Goal: Information Seeking & Learning: Learn about a topic

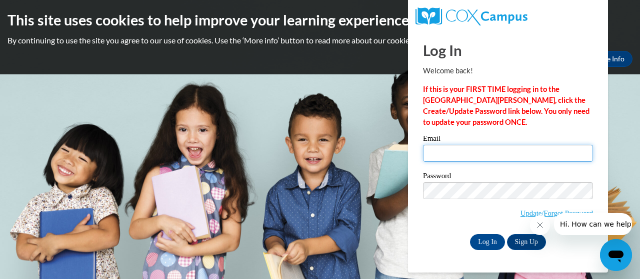
type input "[EMAIL_ADDRESS][DOMAIN_NAME]"
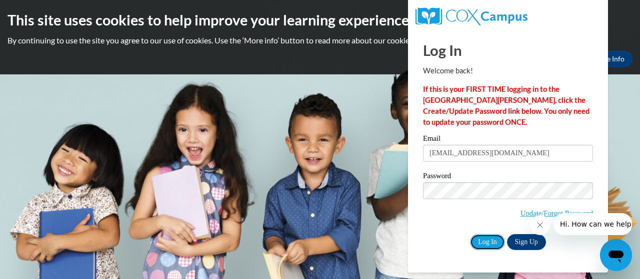
click at [487, 244] on input "Log In" at bounding box center [487, 242] width 35 height 16
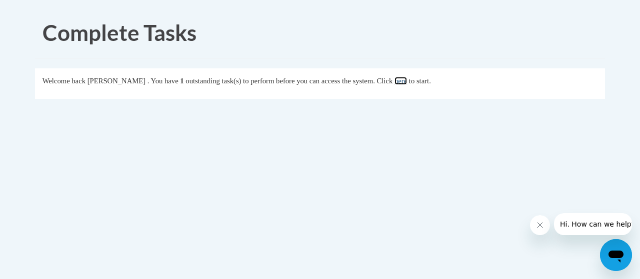
click at [407, 81] on link "here" at bounding box center [400, 81] width 12 height 8
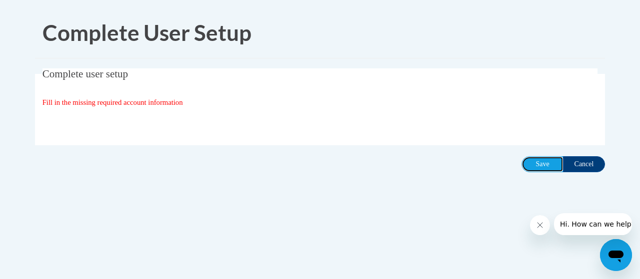
click at [541, 168] on input "Save" at bounding box center [542, 164] width 42 height 16
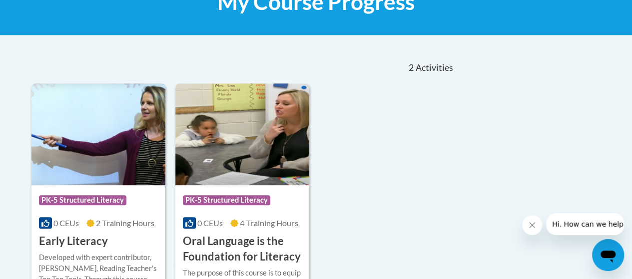
scroll to position [181, 0]
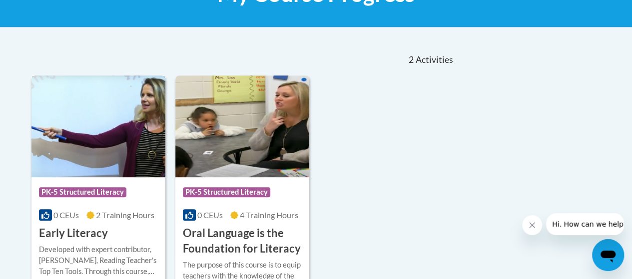
click at [151, 223] on div "Course Category: PK-5 Structured Literacy 0 CEUs 2 Training Hours COURSE Early …" at bounding box center [98, 209] width 134 height 64
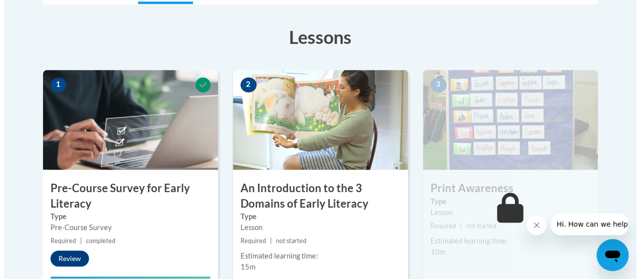
scroll to position [281, 0]
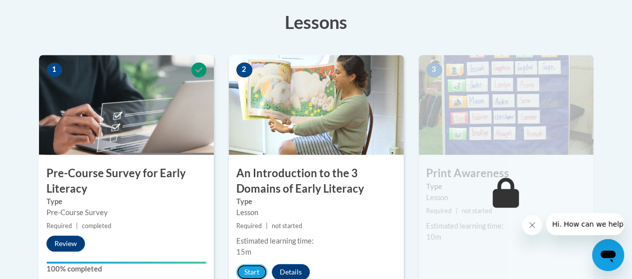
click at [246, 273] on button "Start" at bounding box center [251, 272] width 31 height 16
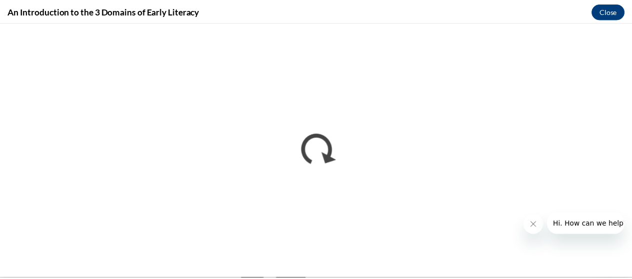
scroll to position [0, 0]
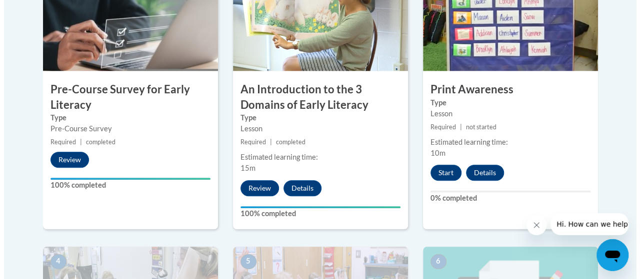
scroll to position [364, 0]
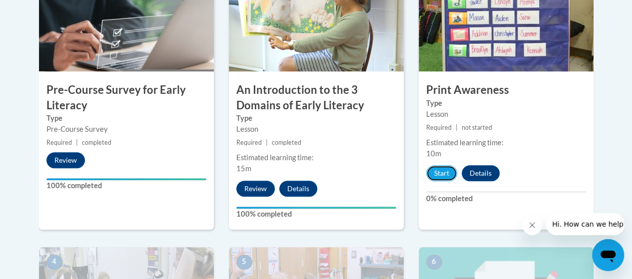
click at [438, 171] on button "Start" at bounding box center [441, 173] width 31 height 16
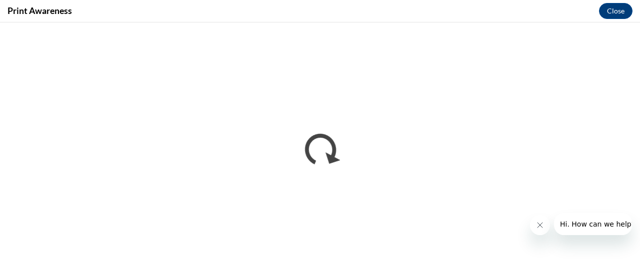
scroll to position [0, 0]
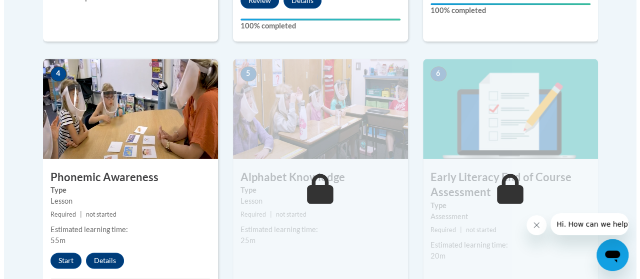
scroll to position [557, 0]
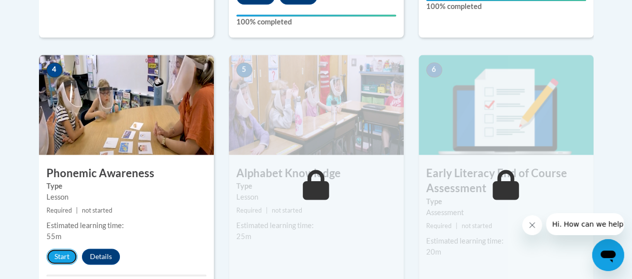
click at [59, 253] on button "Start" at bounding box center [61, 257] width 31 height 16
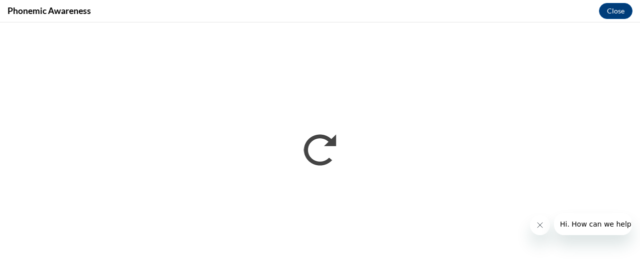
scroll to position [0, 0]
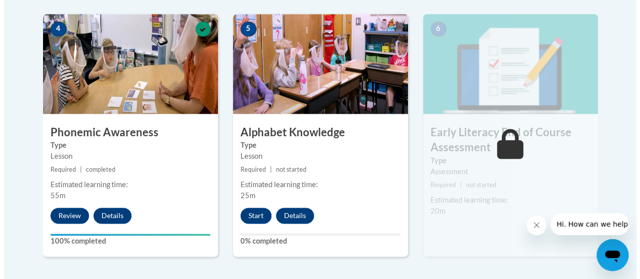
scroll to position [606, 0]
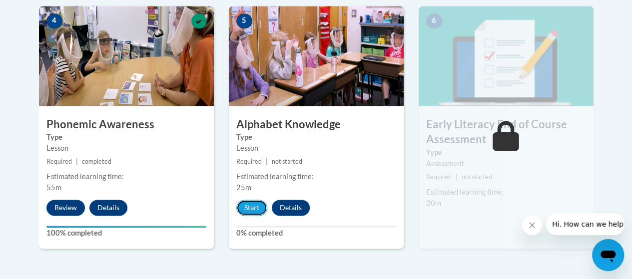
click at [256, 207] on button "Start" at bounding box center [251, 208] width 31 height 16
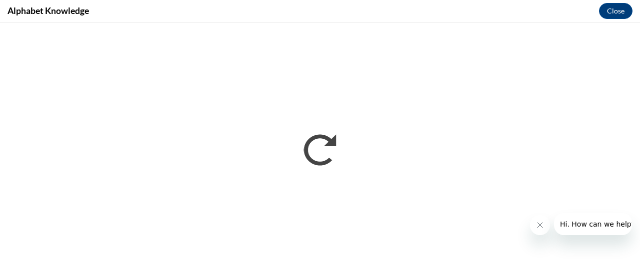
scroll to position [0, 0]
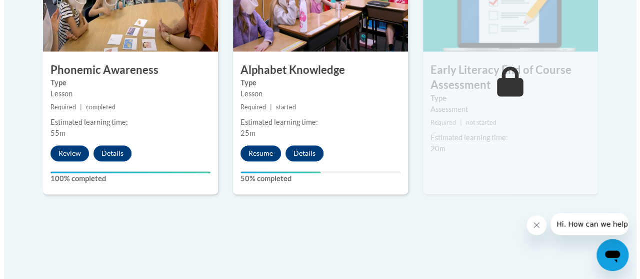
scroll to position [675, 0]
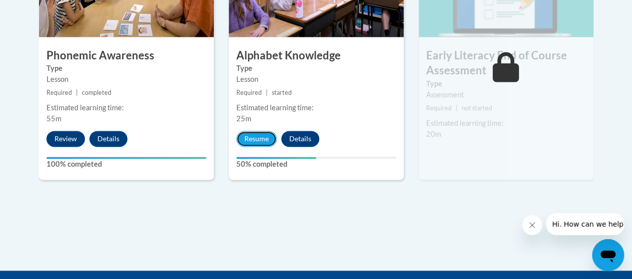
click at [254, 136] on button "Resume" at bounding box center [256, 139] width 40 height 16
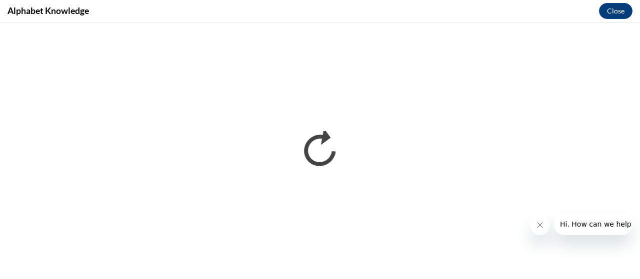
scroll to position [0, 0]
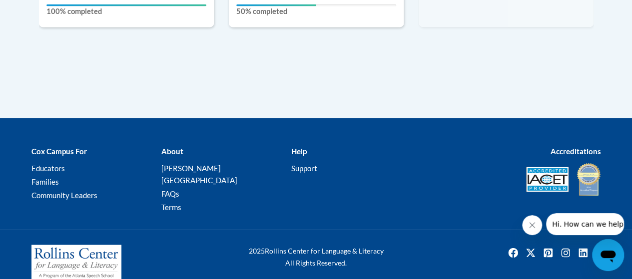
click at [437, 159] on div "Accreditations" at bounding box center [511, 171] width 195 height 52
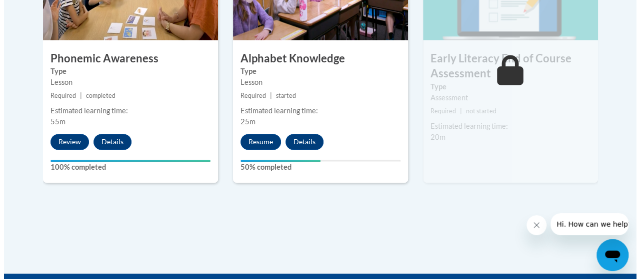
scroll to position [663, 0]
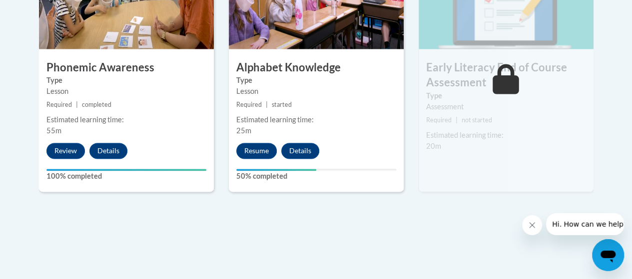
click at [260, 150] on button "Resume" at bounding box center [256, 151] width 40 height 16
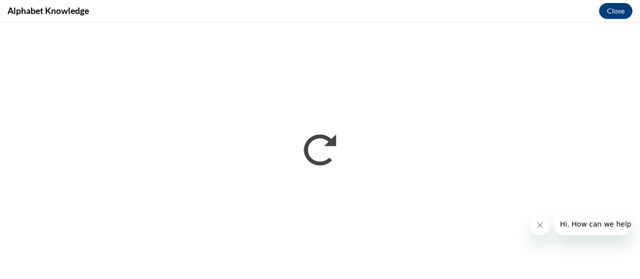
scroll to position [0, 0]
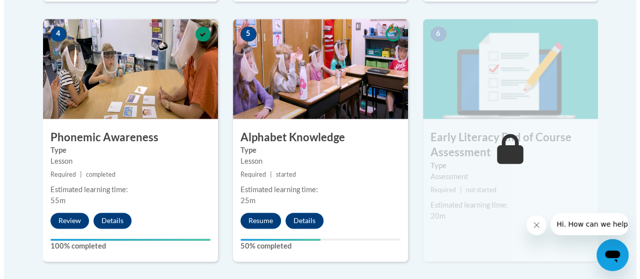
scroll to position [597, 0]
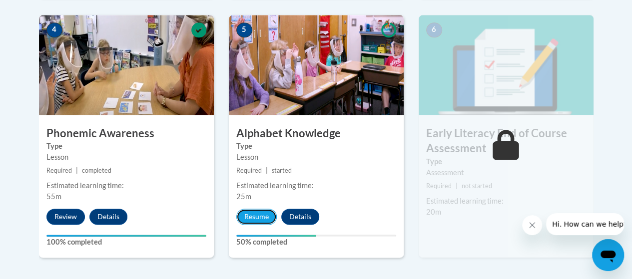
click at [259, 216] on button "Resume" at bounding box center [256, 217] width 40 height 16
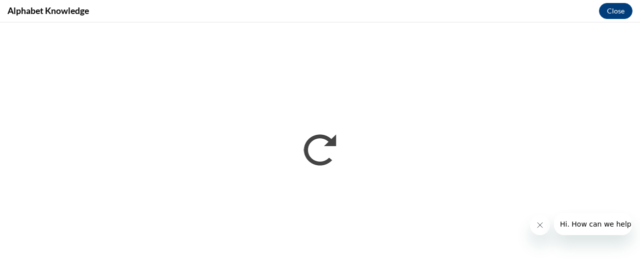
scroll to position [0, 0]
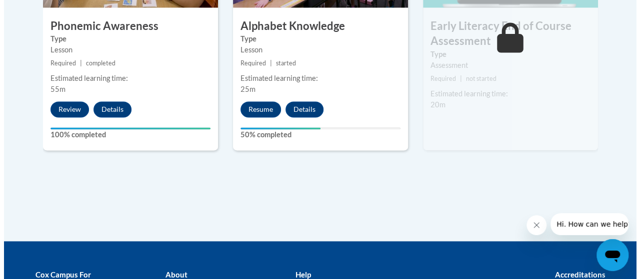
scroll to position [705, 0]
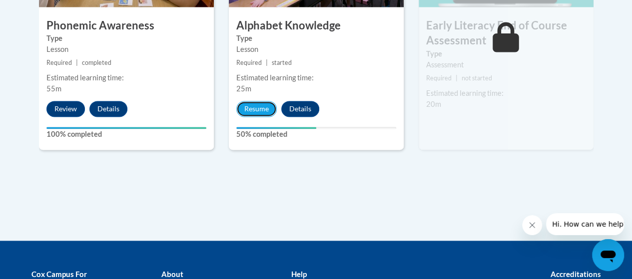
click at [258, 104] on button "Resume" at bounding box center [256, 109] width 40 height 16
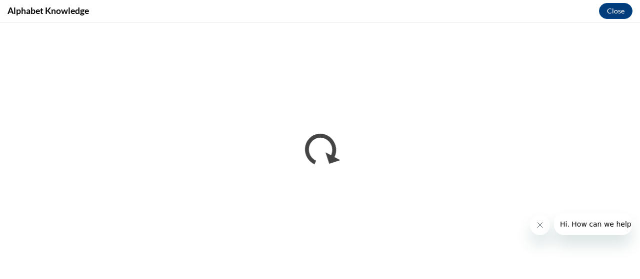
scroll to position [0, 0]
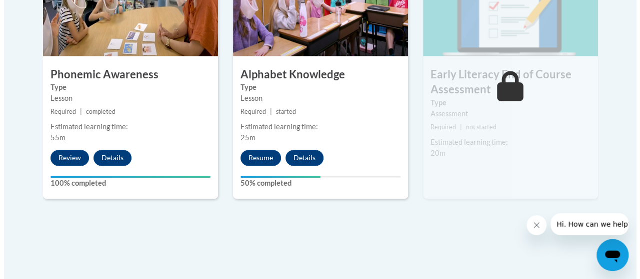
scroll to position [655, 0]
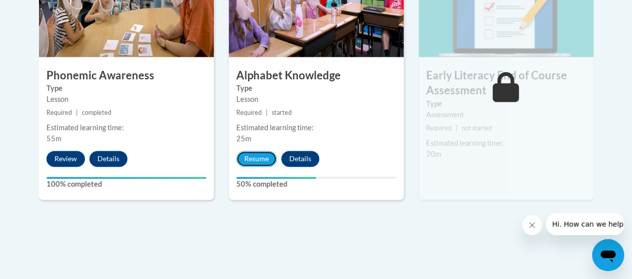
click at [252, 160] on button "Resume" at bounding box center [256, 159] width 40 height 16
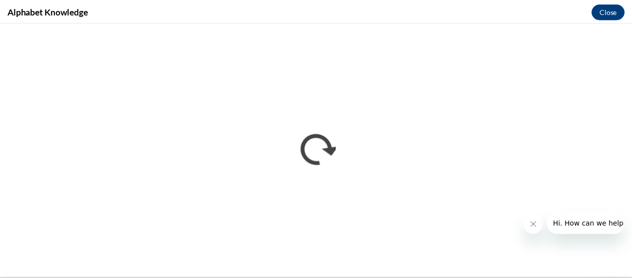
scroll to position [0, 0]
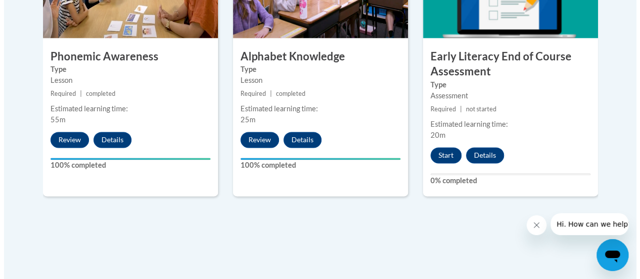
scroll to position [679, 0]
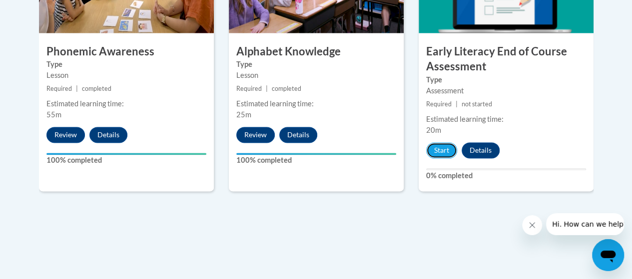
click at [443, 149] on button "Start" at bounding box center [441, 150] width 31 height 16
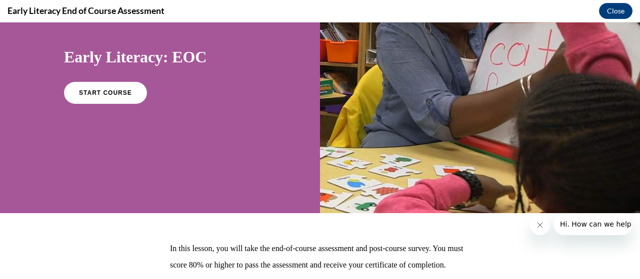
scroll to position [0, 0]
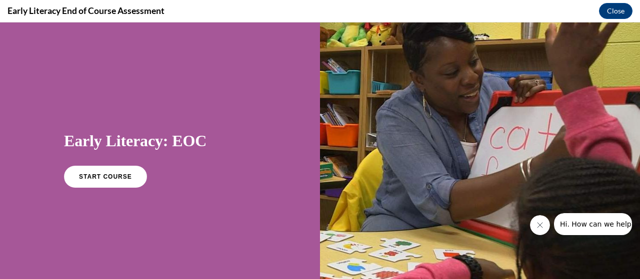
click at [94, 177] on span "START COURSE" at bounding box center [105, 176] width 53 height 7
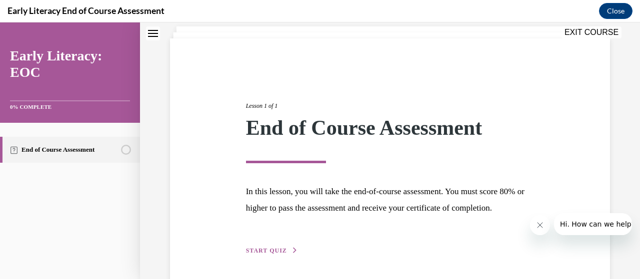
scroll to position [113, 0]
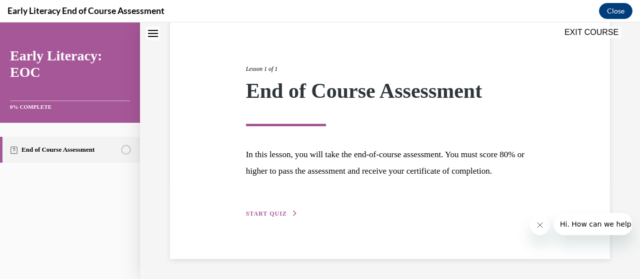
click at [264, 215] on span "START QUIZ" at bounding box center [266, 213] width 41 height 7
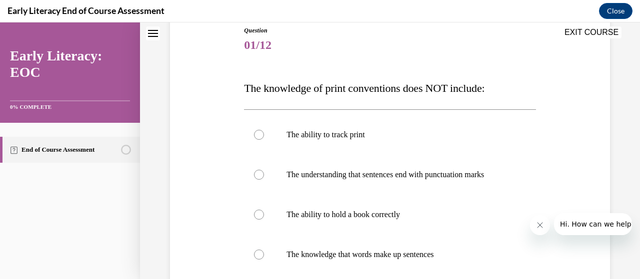
scroll to position [111, 0]
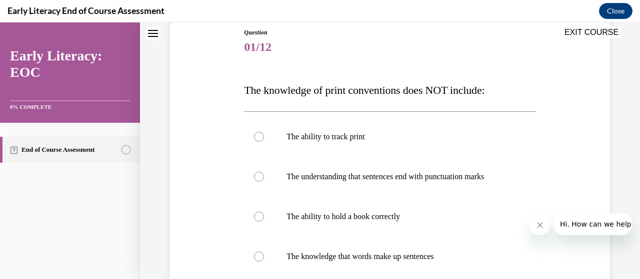
click at [270, 225] on div at bounding box center [389, 217] width 291 height 40
click at [252, 209] on div at bounding box center [389, 217] width 291 height 40
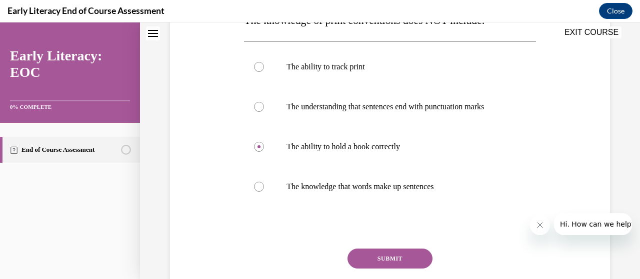
scroll to position [252, 0]
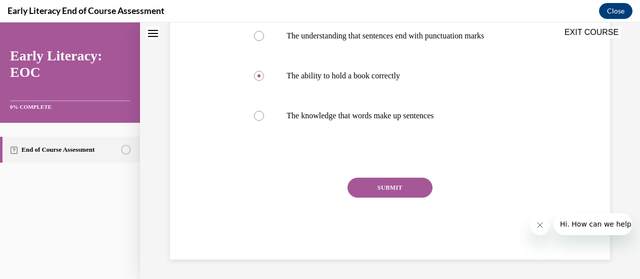
click at [405, 185] on button "SUBMIT" at bounding box center [389, 188] width 85 height 20
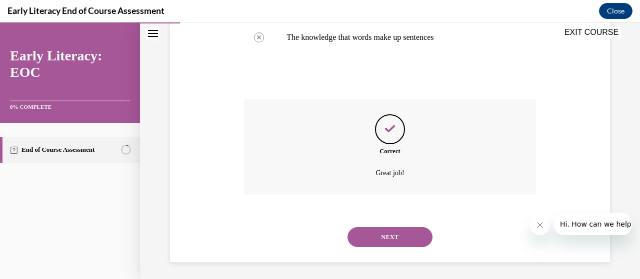
scroll to position [333, 0]
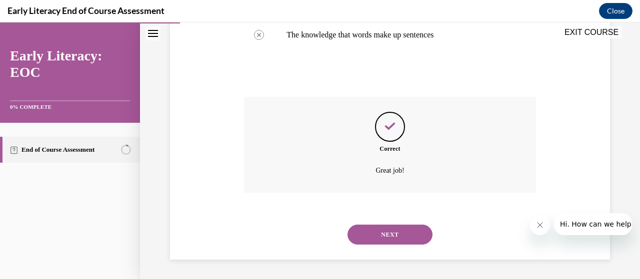
click at [379, 235] on button "NEXT" at bounding box center [389, 235] width 85 height 20
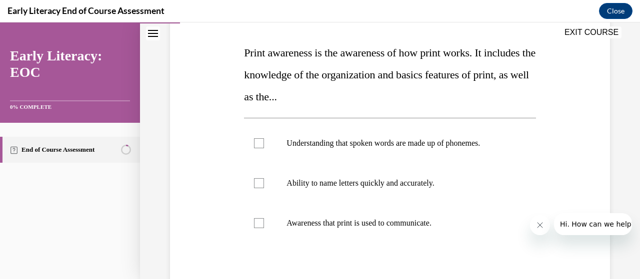
scroll to position [167, 0]
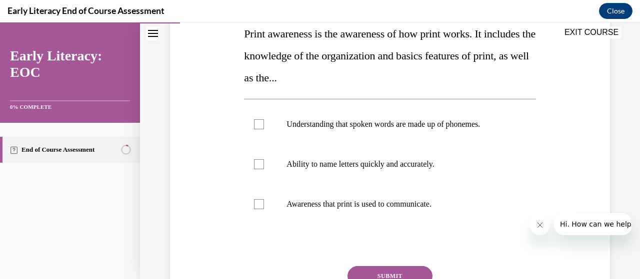
click at [353, 199] on p "Awareness that print is used to communicate." at bounding box center [398, 204] width 224 height 10
click at [424, 131] on div at bounding box center [389, 124] width 291 height 40
click at [330, 213] on div at bounding box center [389, 204] width 291 height 40
click at [382, 115] on div at bounding box center [389, 124] width 291 height 40
click at [368, 210] on div at bounding box center [389, 204] width 291 height 40
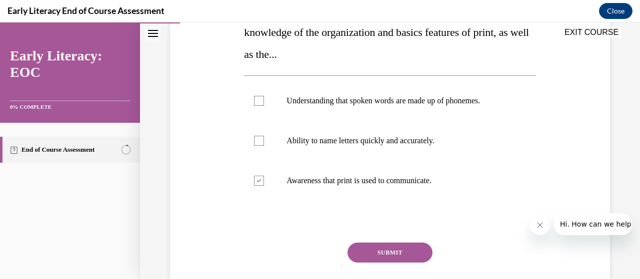
scroll to position [193, 0]
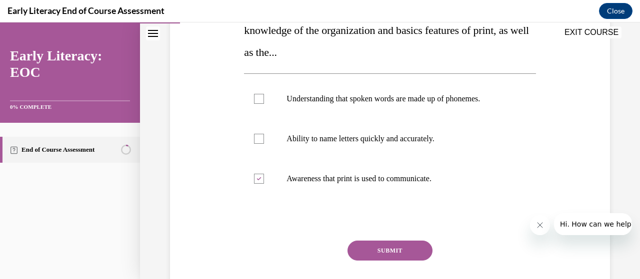
click at [344, 215] on div at bounding box center [389, 220] width 291 height 12
click at [373, 244] on button "SUBMIT" at bounding box center [389, 251] width 85 height 20
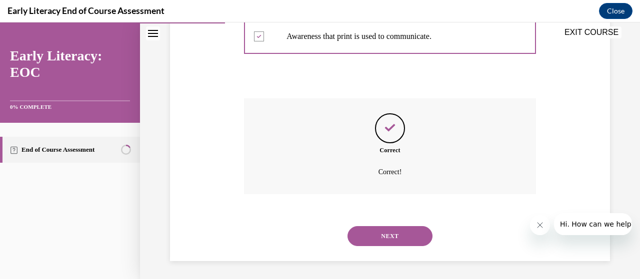
scroll to position [337, 0]
click at [406, 237] on button "NEXT" at bounding box center [389, 235] width 85 height 20
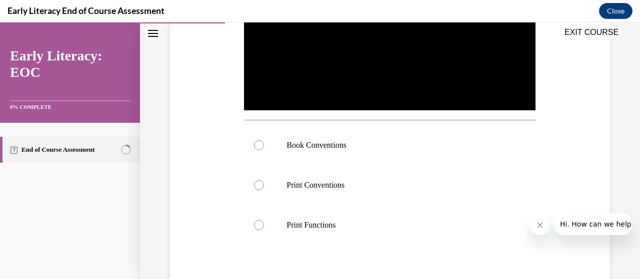
scroll to position [274, 0]
click at [334, 144] on p "Book Conventions" at bounding box center [398, 145] width 224 height 10
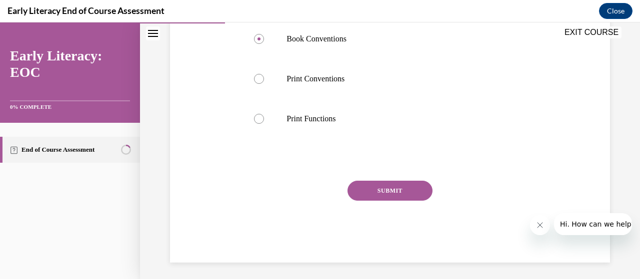
click at [390, 195] on button "SUBMIT" at bounding box center [389, 191] width 85 height 20
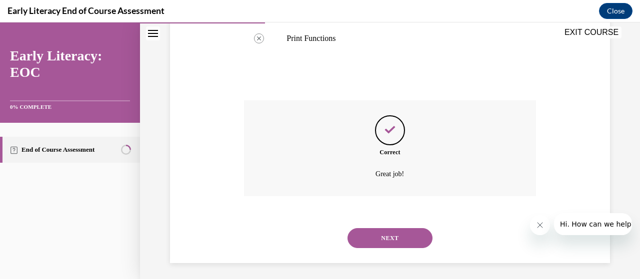
scroll to position [461, 0]
click at [388, 233] on button "NEXT" at bounding box center [389, 238] width 85 height 20
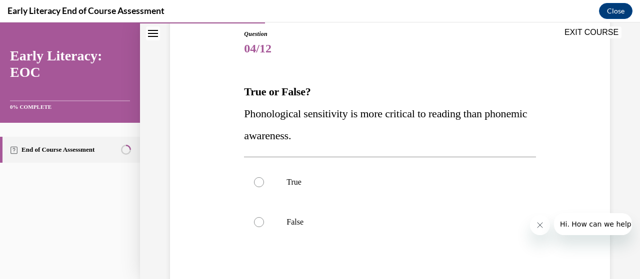
scroll to position [114, 0]
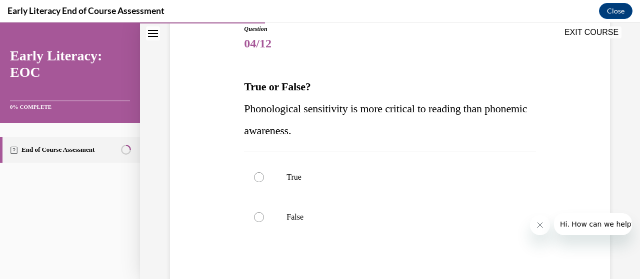
click at [254, 218] on div at bounding box center [259, 217] width 10 height 10
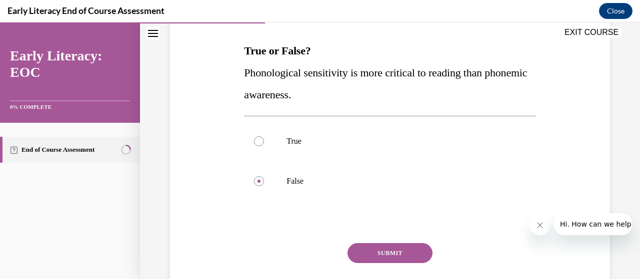
scroll to position [154, 0]
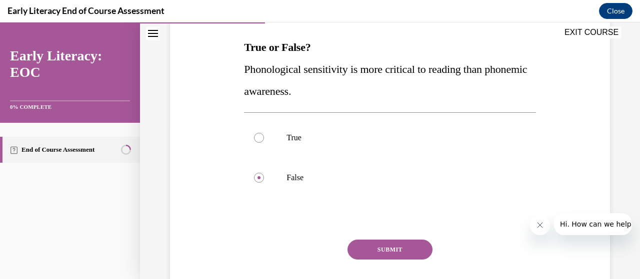
click at [399, 251] on button "SUBMIT" at bounding box center [389, 250] width 85 height 20
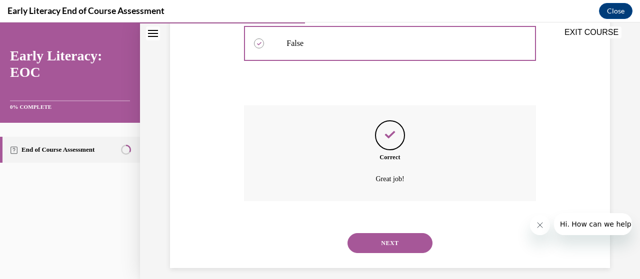
scroll to position [297, 0]
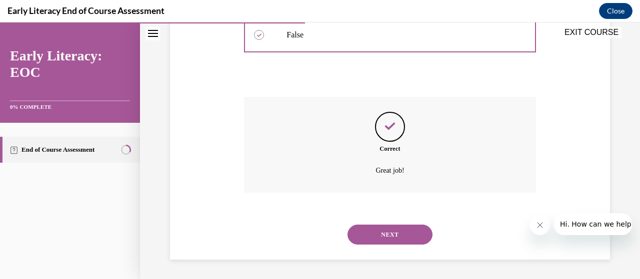
click at [413, 231] on button "NEXT" at bounding box center [389, 235] width 85 height 20
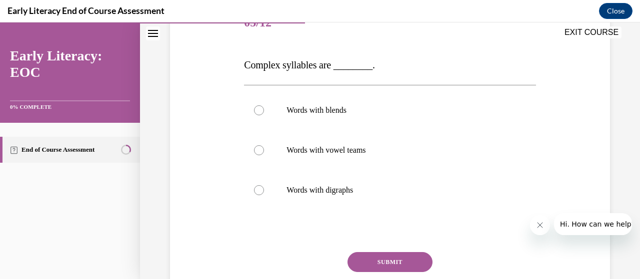
scroll to position [138, 0]
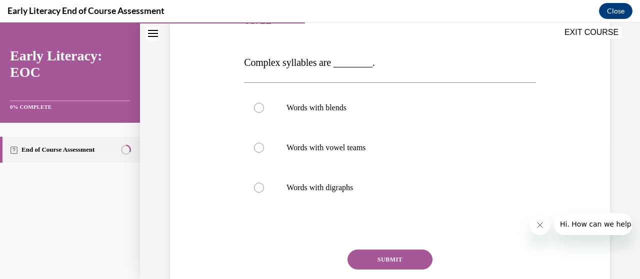
click at [353, 144] on p "Words with vowel teams" at bounding box center [398, 148] width 224 height 10
click at [409, 268] on button "SUBMIT" at bounding box center [389, 260] width 85 height 20
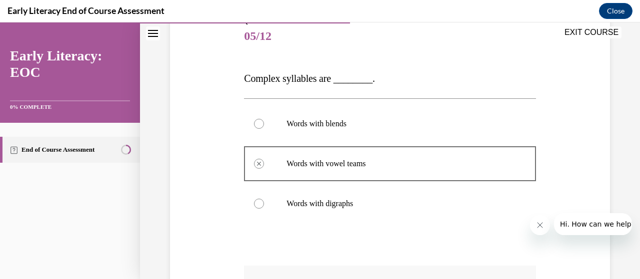
scroll to position [124, 0]
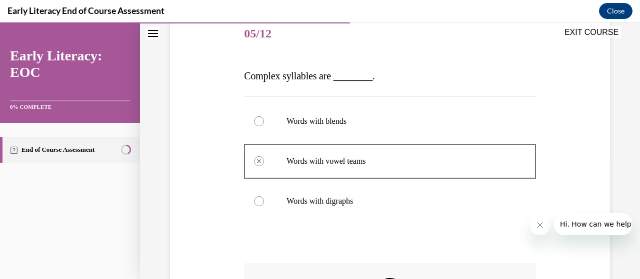
click at [334, 122] on p "Words with blends" at bounding box center [398, 121] width 224 height 10
click at [261, 124] on div at bounding box center [389, 121] width 291 height 40
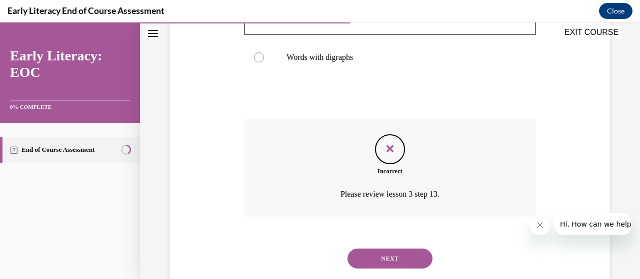
scroll to position [271, 0]
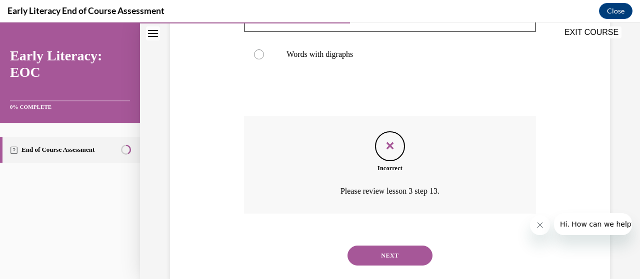
click at [407, 261] on button "NEXT" at bounding box center [389, 256] width 85 height 20
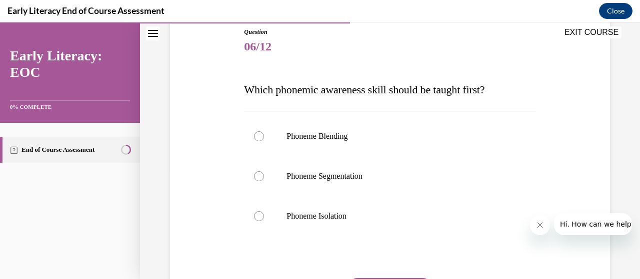
scroll to position [109, 0]
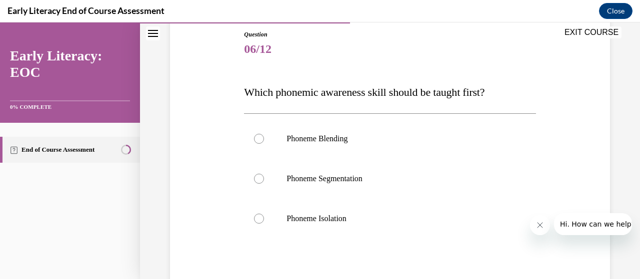
click at [318, 222] on p "Phoneme Isolation" at bounding box center [398, 219] width 224 height 10
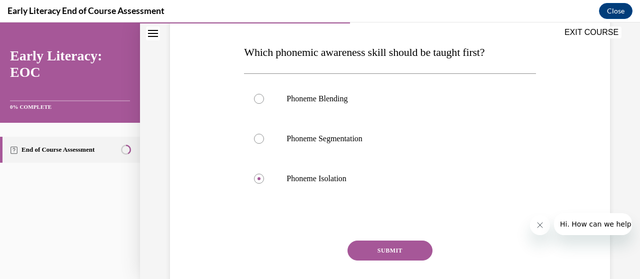
scroll to position [212, 0]
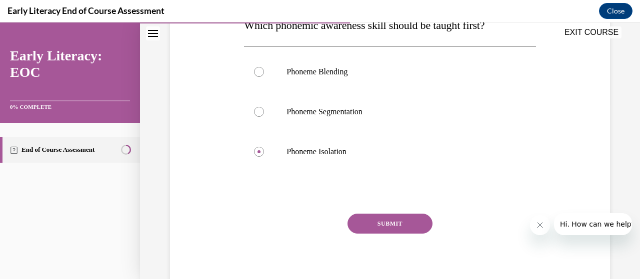
click at [404, 225] on button "SUBMIT" at bounding box center [389, 224] width 85 height 20
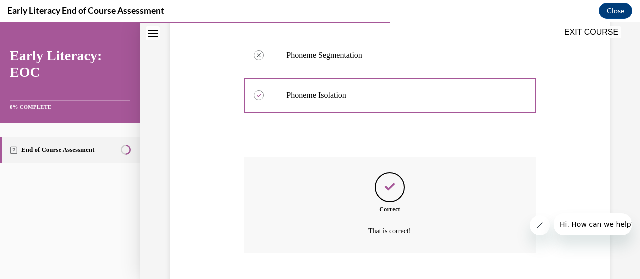
scroll to position [293, 0]
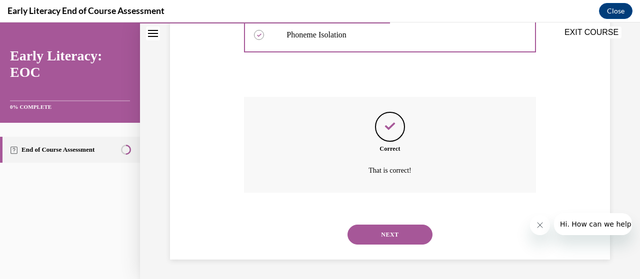
click at [350, 227] on button "NEXT" at bounding box center [389, 235] width 85 height 20
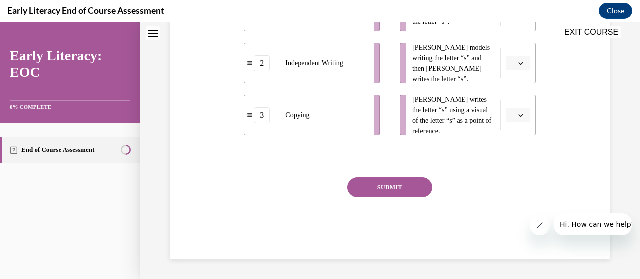
scroll to position [0, 0]
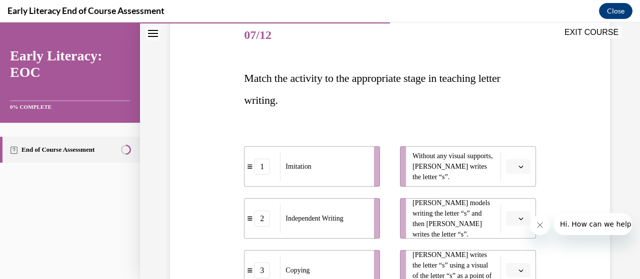
click at [244, 227] on li "2 Independent Writing" at bounding box center [312, 218] width 136 height 40
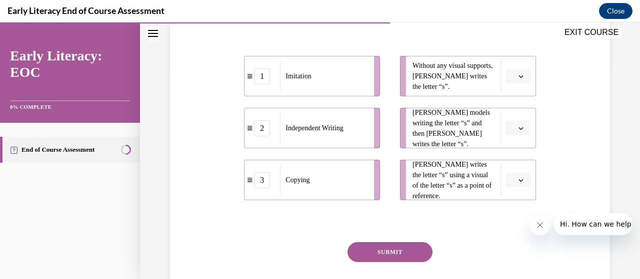
scroll to position [213, 0]
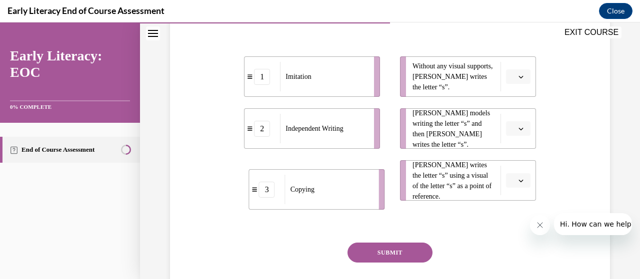
drag, startPoint x: 288, startPoint y: 188, endPoint x: 294, endPoint y: 197, distance: 10.5
click at [294, 197] on div "Copying" at bounding box center [328, 189] width 87 height 29
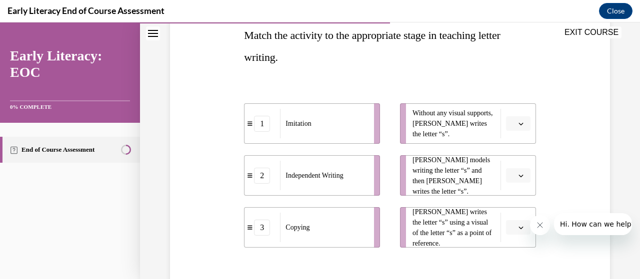
scroll to position [184, 0]
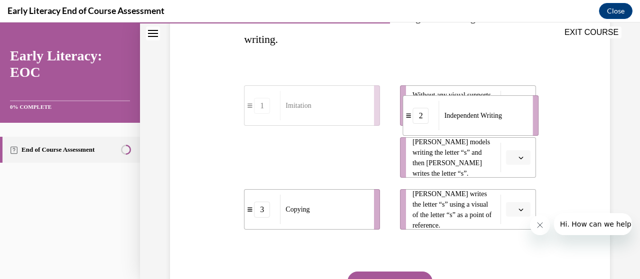
drag, startPoint x: 332, startPoint y: 158, endPoint x: 491, endPoint y: 116, distance: 163.9
click at [491, 116] on span "Independent Writing" at bounding box center [472, 115] width 57 height 10
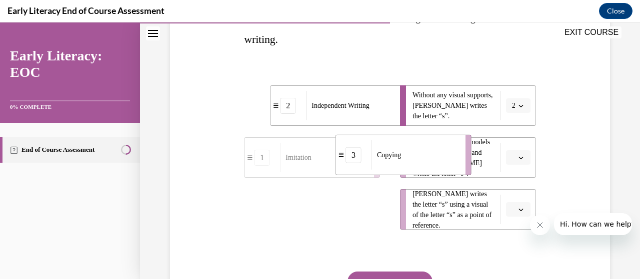
drag, startPoint x: 320, startPoint y: 217, endPoint x: 412, endPoint y: 163, distance: 106.7
click at [412, 163] on div "Copying" at bounding box center [414, 154] width 87 height 29
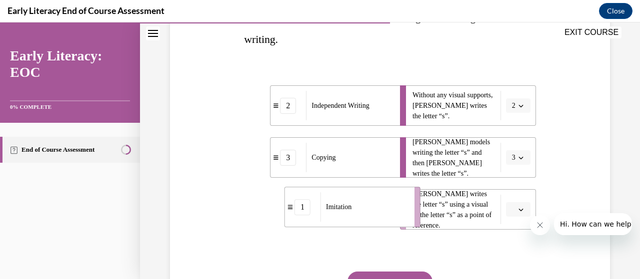
drag, startPoint x: 315, startPoint y: 213, endPoint x: 356, endPoint y: 211, distance: 40.5
click at [356, 211] on div "Imitation" at bounding box center [363, 206] width 87 height 29
drag, startPoint x: 342, startPoint y: 217, endPoint x: 342, endPoint y: 163, distance: 54.0
click at [342, 163] on div "Imitation" at bounding box center [348, 155] width 87 height 29
drag, startPoint x: 323, startPoint y: 224, endPoint x: 363, endPoint y: 223, distance: 40.0
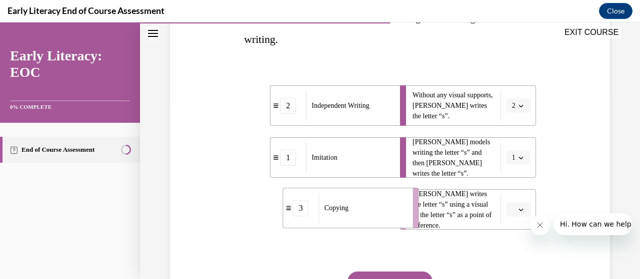
click at [363, 223] on div "Copying" at bounding box center [362, 207] width 87 height 29
click at [392, 273] on button "SUBMIT" at bounding box center [389, 282] width 85 height 20
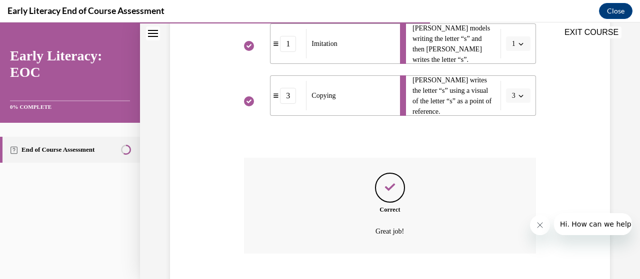
scroll to position [359, 0]
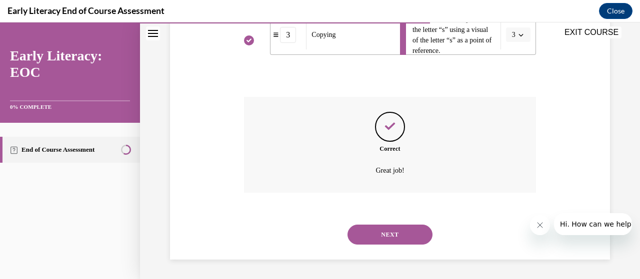
click at [382, 239] on button "NEXT" at bounding box center [389, 235] width 85 height 20
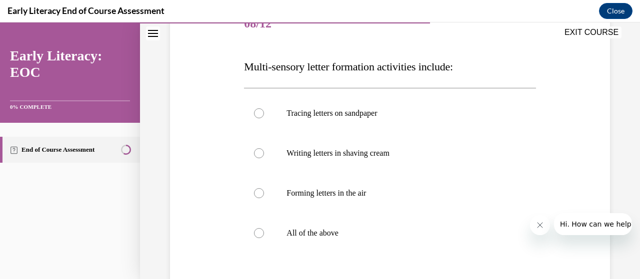
scroll to position [133, 0]
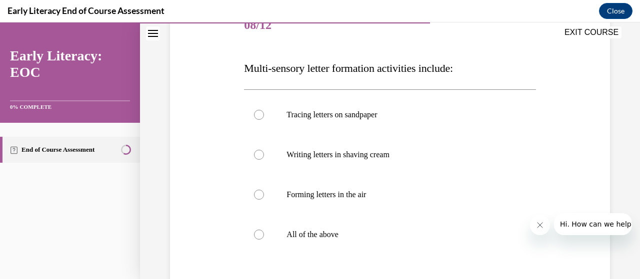
click at [336, 237] on p "All of the above" at bounding box center [398, 235] width 224 height 10
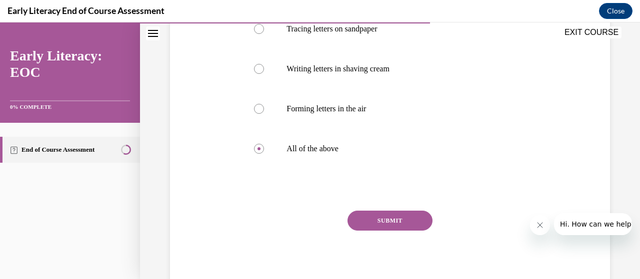
scroll to position [220, 0]
click at [377, 222] on button "SUBMIT" at bounding box center [389, 220] width 85 height 20
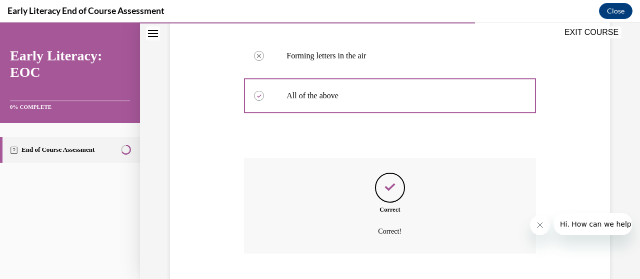
scroll to position [333, 0]
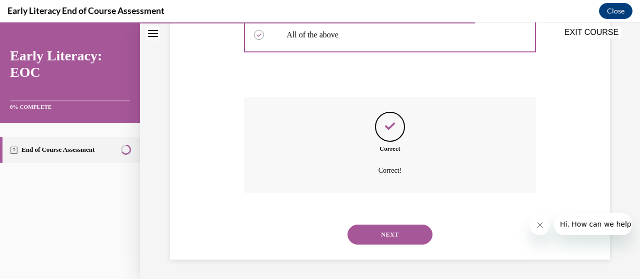
click at [397, 241] on button "NEXT" at bounding box center [389, 235] width 85 height 20
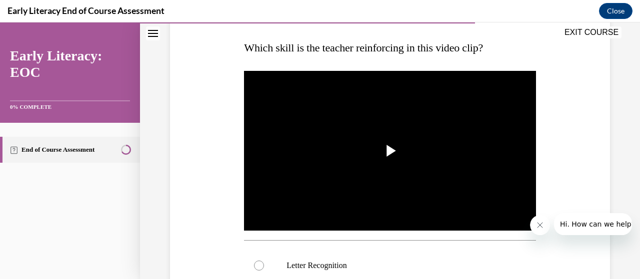
scroll to position [154, 0]
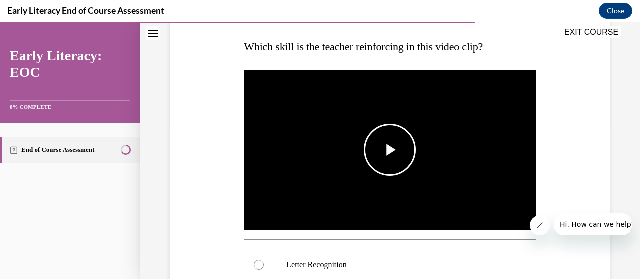
click at [390, 150] on span "Video player" at bounding box center [390, 150] width 0 height 0
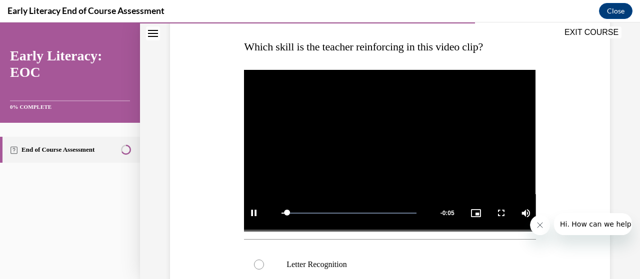
click at [630, 125] on div "Question 09/12 Which skill is the teacher reinforcing in this video clip? Video…" at bounding box center [390, 224] width 500 height 649
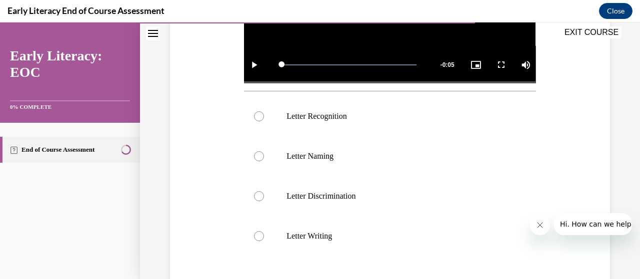
scroll to position [306, 0]
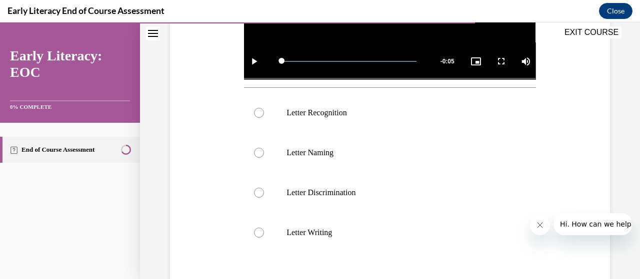
click at [317, 112] on p "Letter Recognition" at bounding box center [398, 113] width 224 height 10
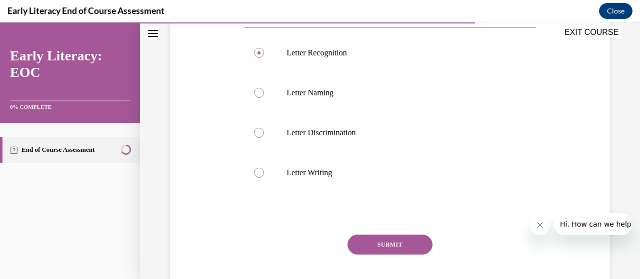
scroll to position [370, 0]
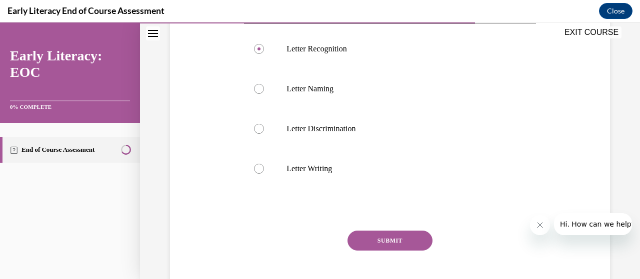
click at [390, 231] on button "SUBMIT" at bounding box center [389, 241] width 85 height 20
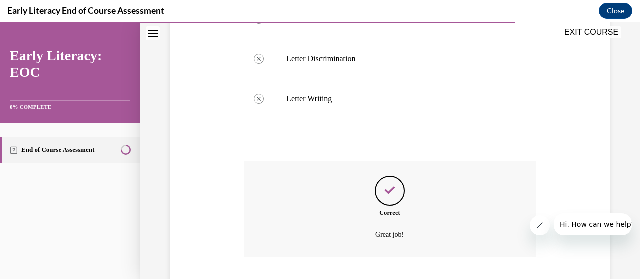
scroll to position [501, 0]
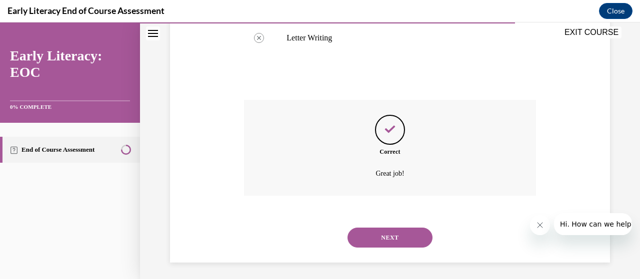
click at [382, 237] on button "NEXT" at bounding box center [389, 238] width 85 height 20
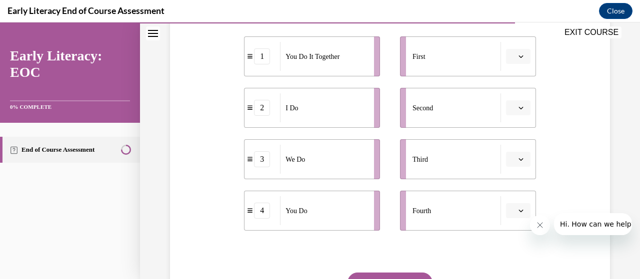
scroll to position [202, 0]
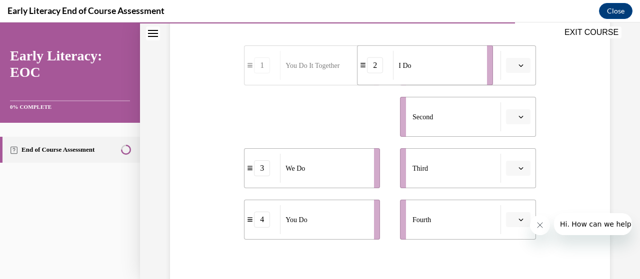
drag, startPoint x: 303, startPoint y: 131, endPoint x: 416, endPoint y: 80, distance: 124.2
click at [416, 80] on li "2 I Do" at bounding box center [425, 65] width 136 height 40
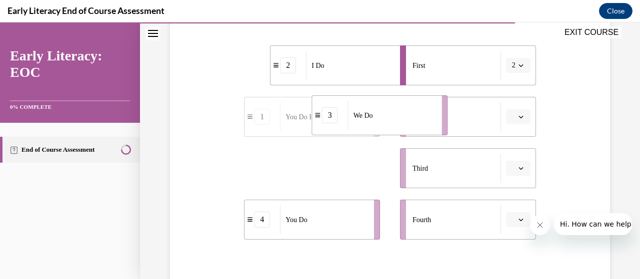
drag, startPoint x: 315, startPoint y: 168, endPoint x: 382, endPoint y: 115, distance: 85.8
click at [382, 115] on div "We Do" at bounding box center [391, 115] width 87 height 29
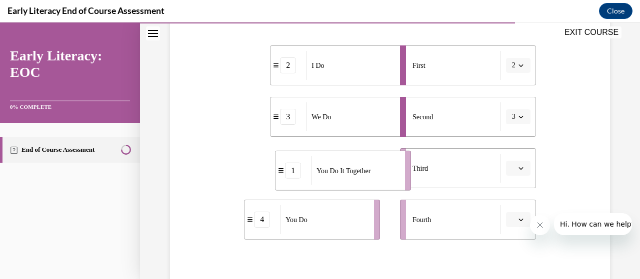
drag, startPoint x: 321, startPoint y: 169, endPoint x: 352, endPoint y: 171, distance: 31.1
click at [352, 171] on span "You Do It Together" at bounding box center [343, 170] width 54 height 10
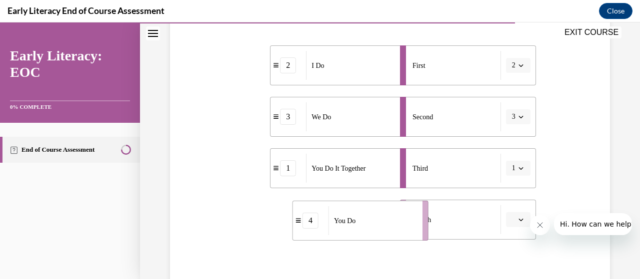
drag, startPoint x: 338, startPoint y: 219, endPoint x: 386, endPoint y: 220, distance: 48.5
click at [386, 220] on div "You Do" at bounding box center [371, 220] width 87 height 29
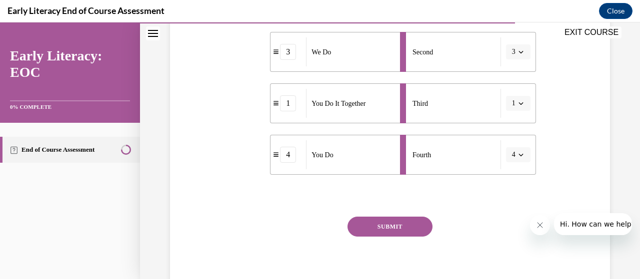
scroll to position [280, 0]
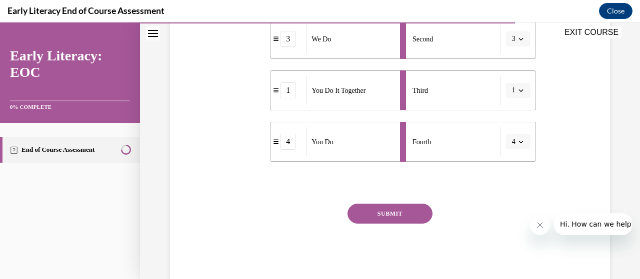
click at [391, 210] on button "SUBMIT" at bounding box center [389, 214] width 85 height 20
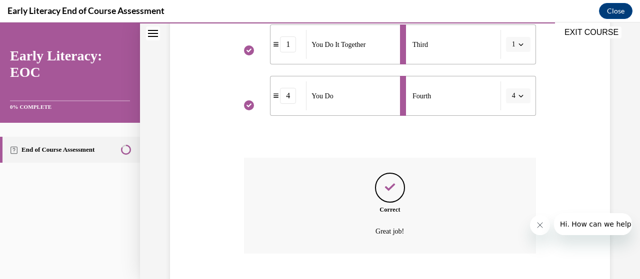
scroll to position [387, 0]
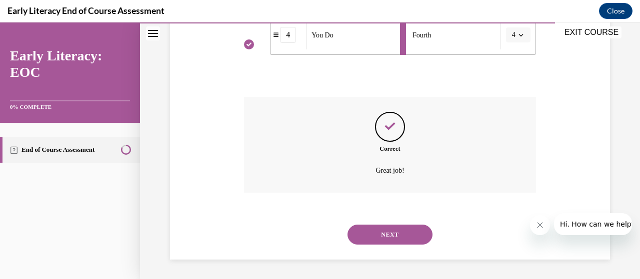
click at [418, 238] on button "NEXT" at bounding box center [389, 235] width 85 height 20
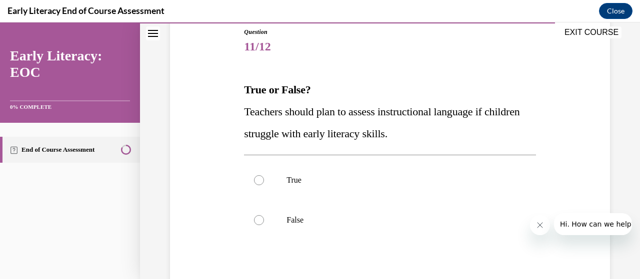
scroll to position [112, 0]
click at [307, 182] on p "True" at bounding box center [398, 180] width 224 height 10
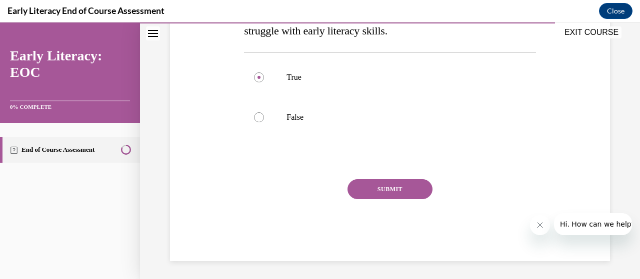
click at [395, 196] on button "SUBMIT" at bounding box center [389, 189] width 85 height 20
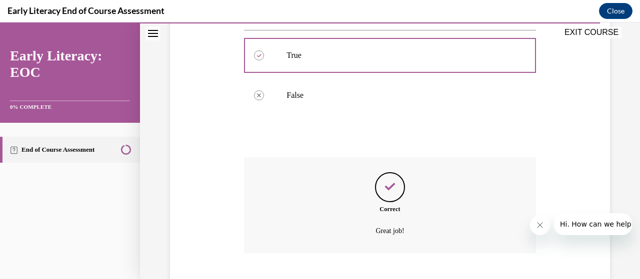
scroll to position [297, 0]
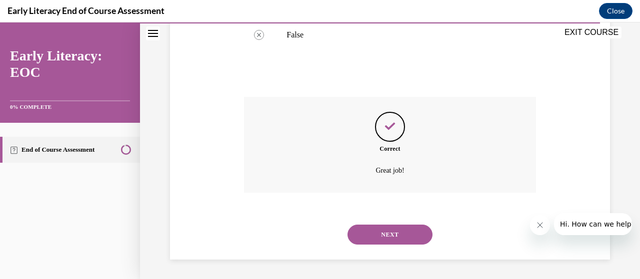
click at [378, 239] on button "NEXT" at bounding box center [389, 235] width 85 height 20
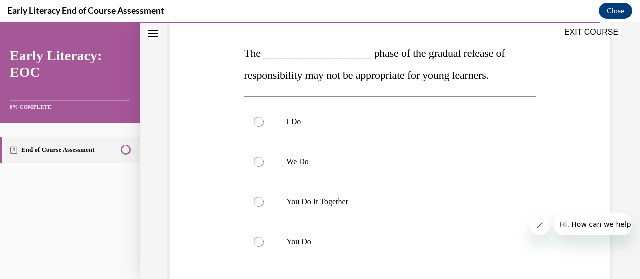
scroll to position [148, 0]
click at [306, 249] on div at bounding box center [389, 242] width 291 height 40
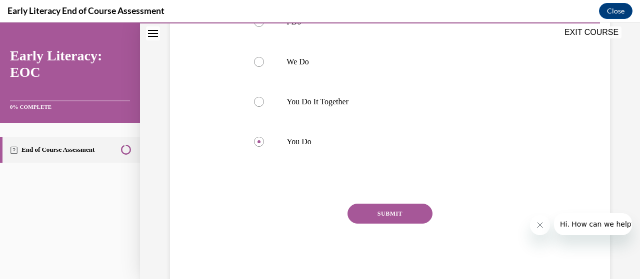
click at [399, 212] on button "SUBMIT" at bounding box center [389, 214] width 85 height 20
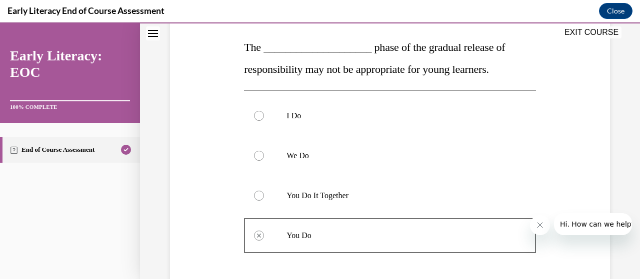
scroll to position [143, 0]
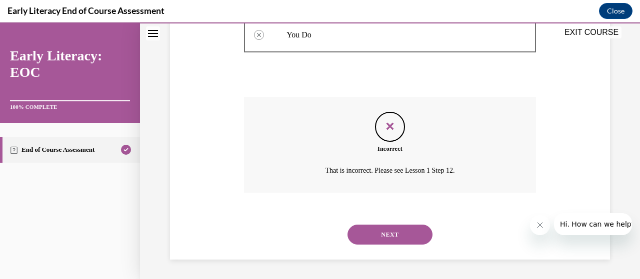
click at [397, 226] on button "NEXT" at bounding box center [389, 235] width 85 height 20
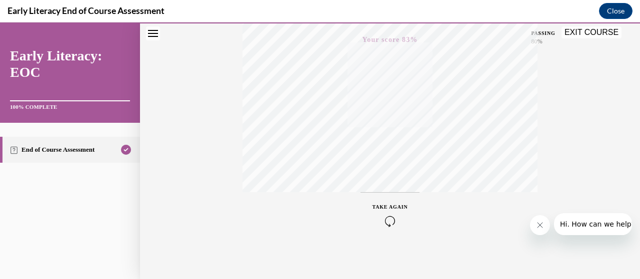
scroll to position [255, 0]
click at [580, 29] on button "EXIT COURSE" at bounding box center [591, 32] width 60 height 12
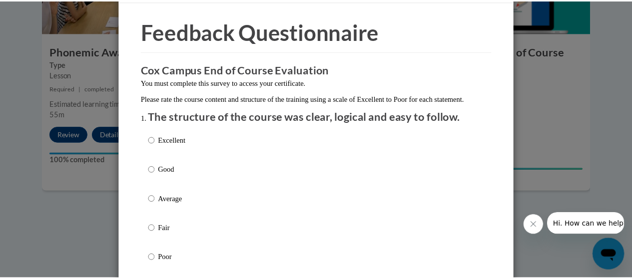
scroll to position [0, 0]
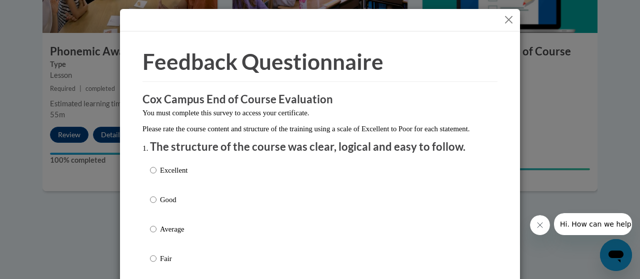
click at [502, 19] on button "Close" at bounding box center [508, 19] width 12 height 12
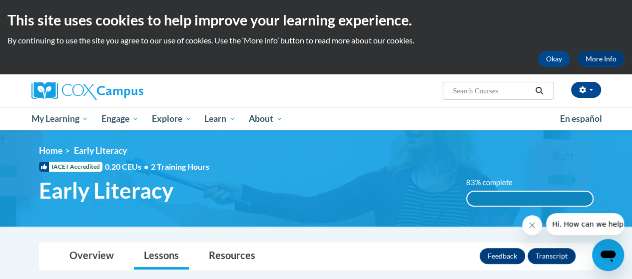
drag, startPoint x: 40, startPoint y: 134, endPoint x: 39, endPoint y: 123, distance: 11.0
click at [39, 123] on span "My Learning" at bounding box center [59, 119] width 57 height 12
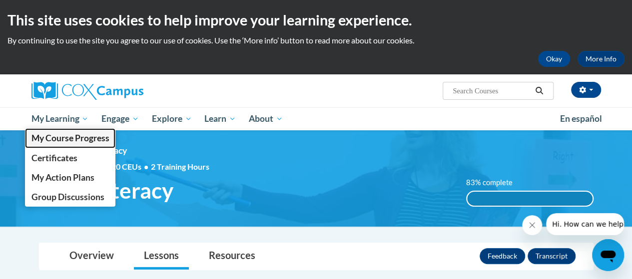
click at [40, 136] on span "My Course Progress" at bounding box center [70, 138] width 78 height 10
